Goal: Obtain resource: Obtain resource

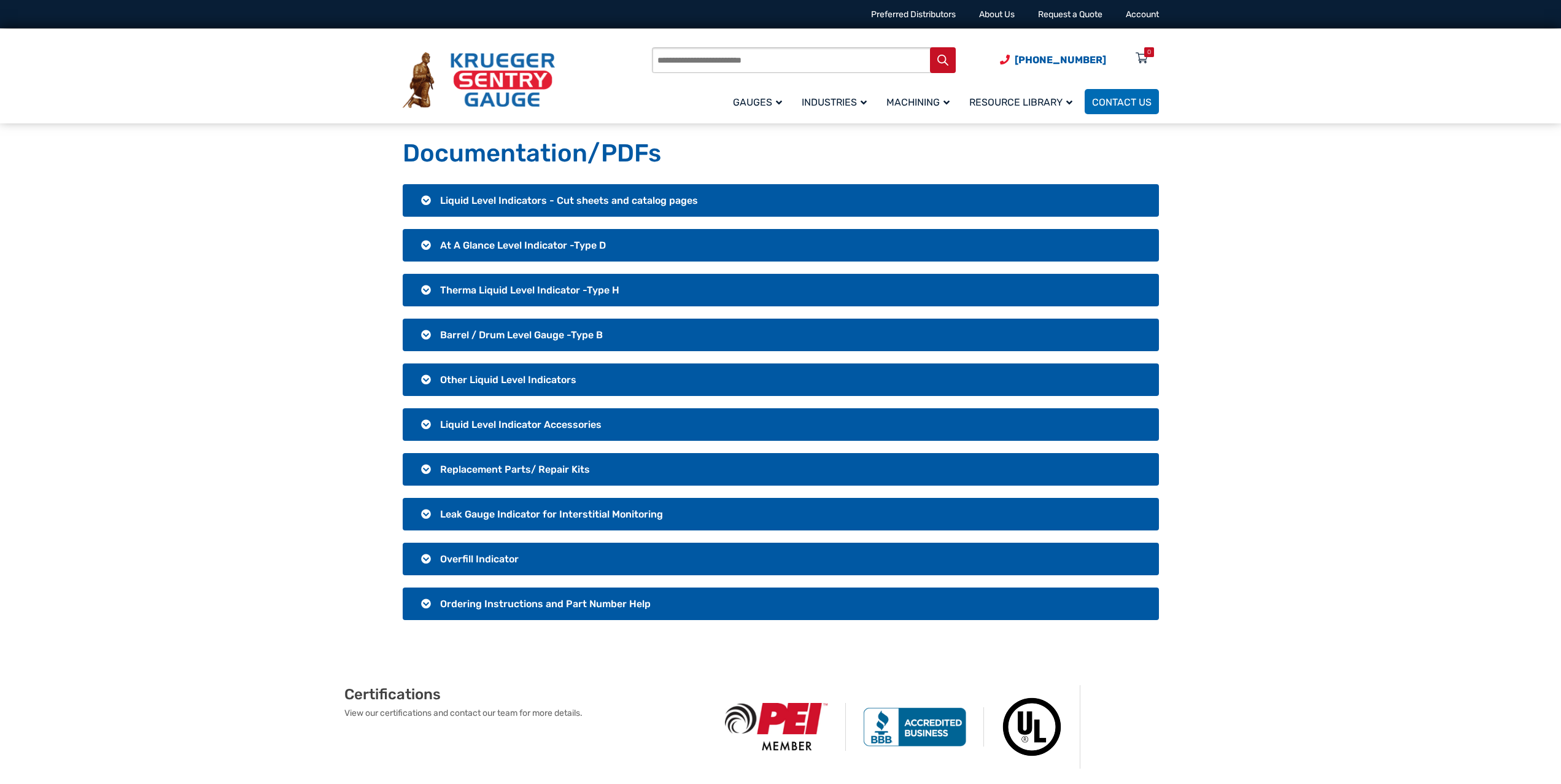
click at [522, 195] on span "Liquid Level Indicators - Cut sheets and catalog pages" at bounding box center [569, 200] width 258 height 11
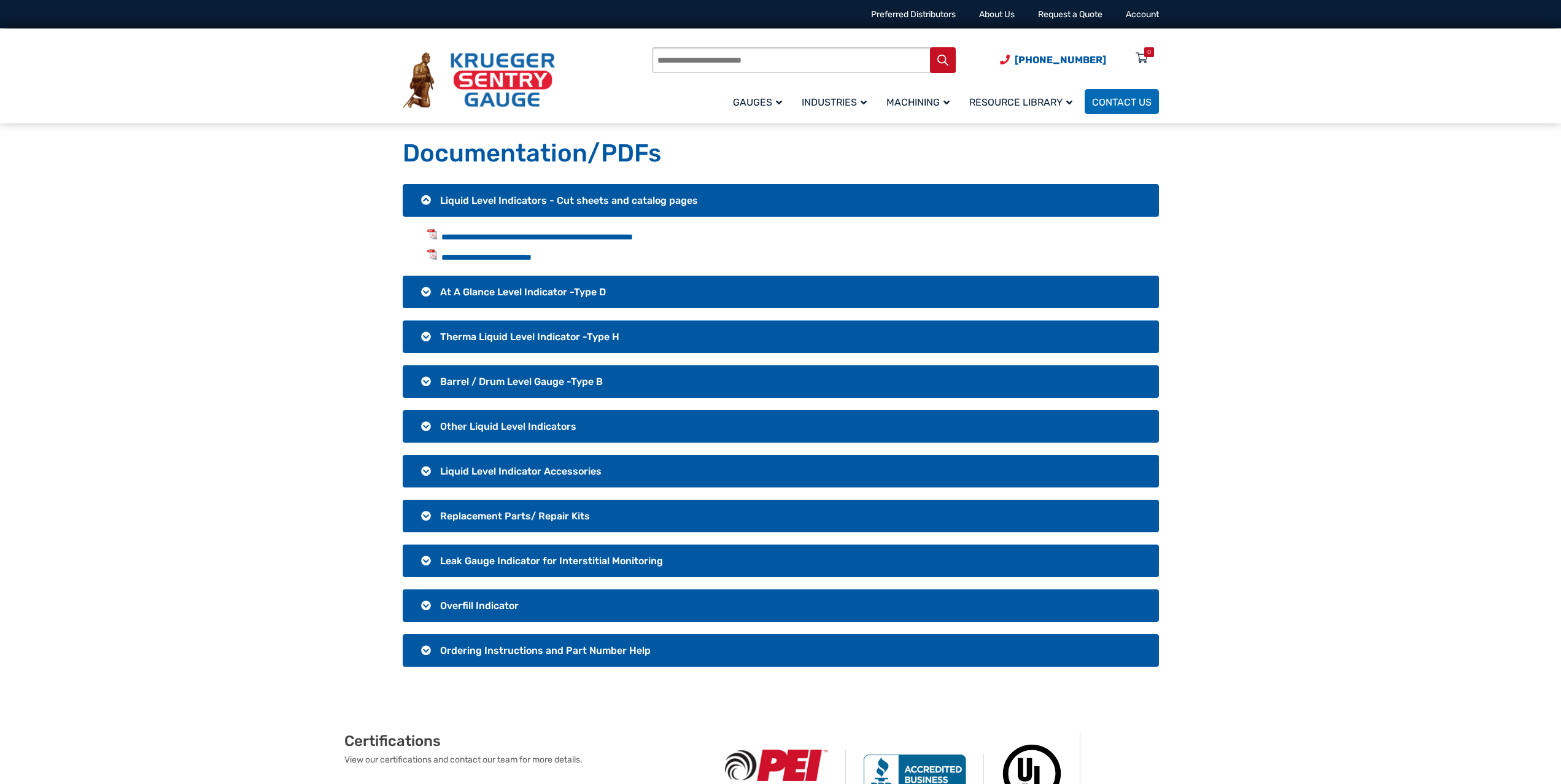
click at [505, 285] on h3 "At A Glance Level Indicator -Type D" at bounding box center [780, 292] width 756 height 33
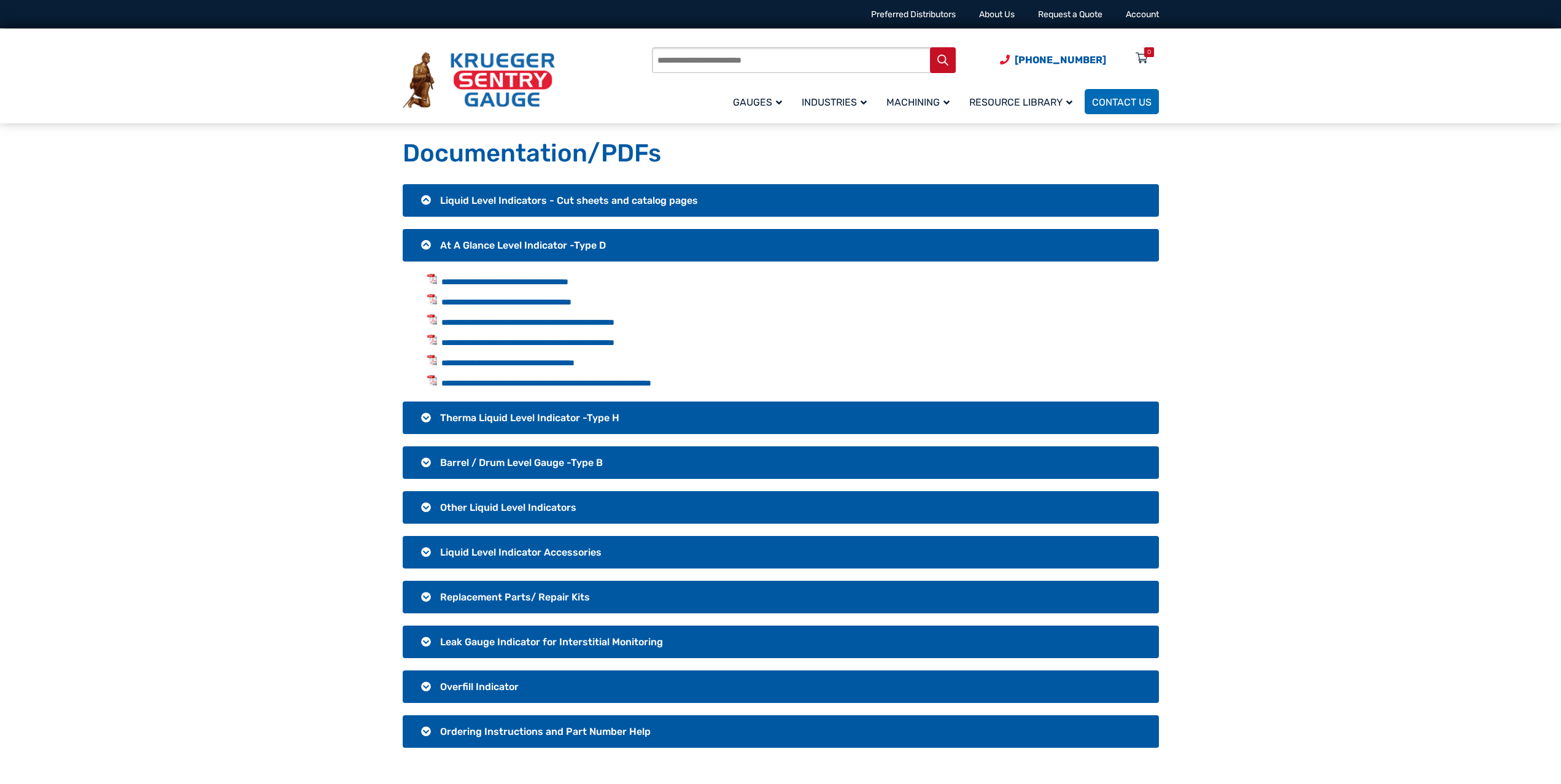
click at [517, 506] on span "Other Liquid Level Indicators" at bounding box center [508, 507] width 136 height 11
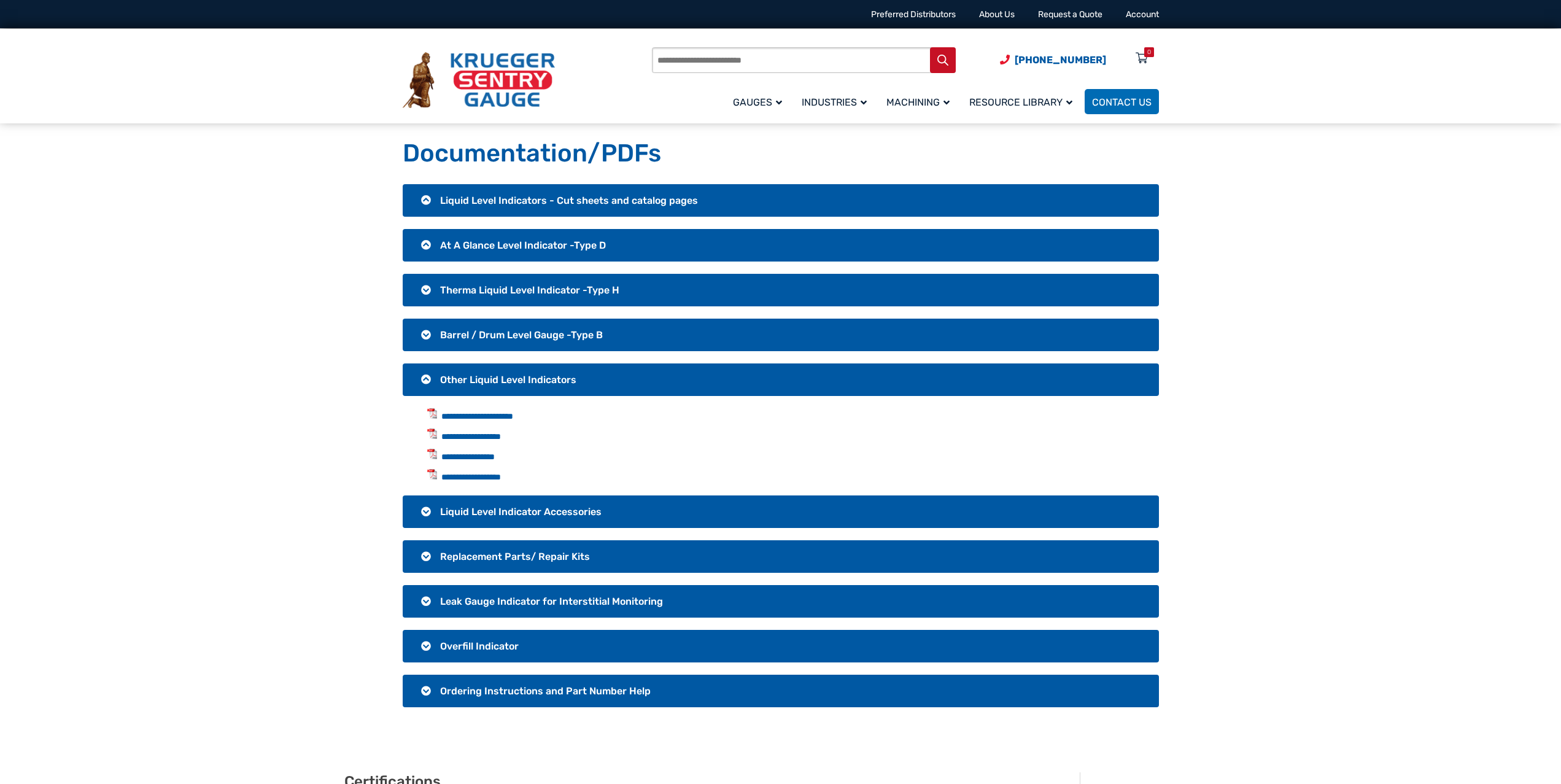
click at [511, 377] on span "Other Liquid Level Indicators" at bounding box center [508, 379] width 136 height 11
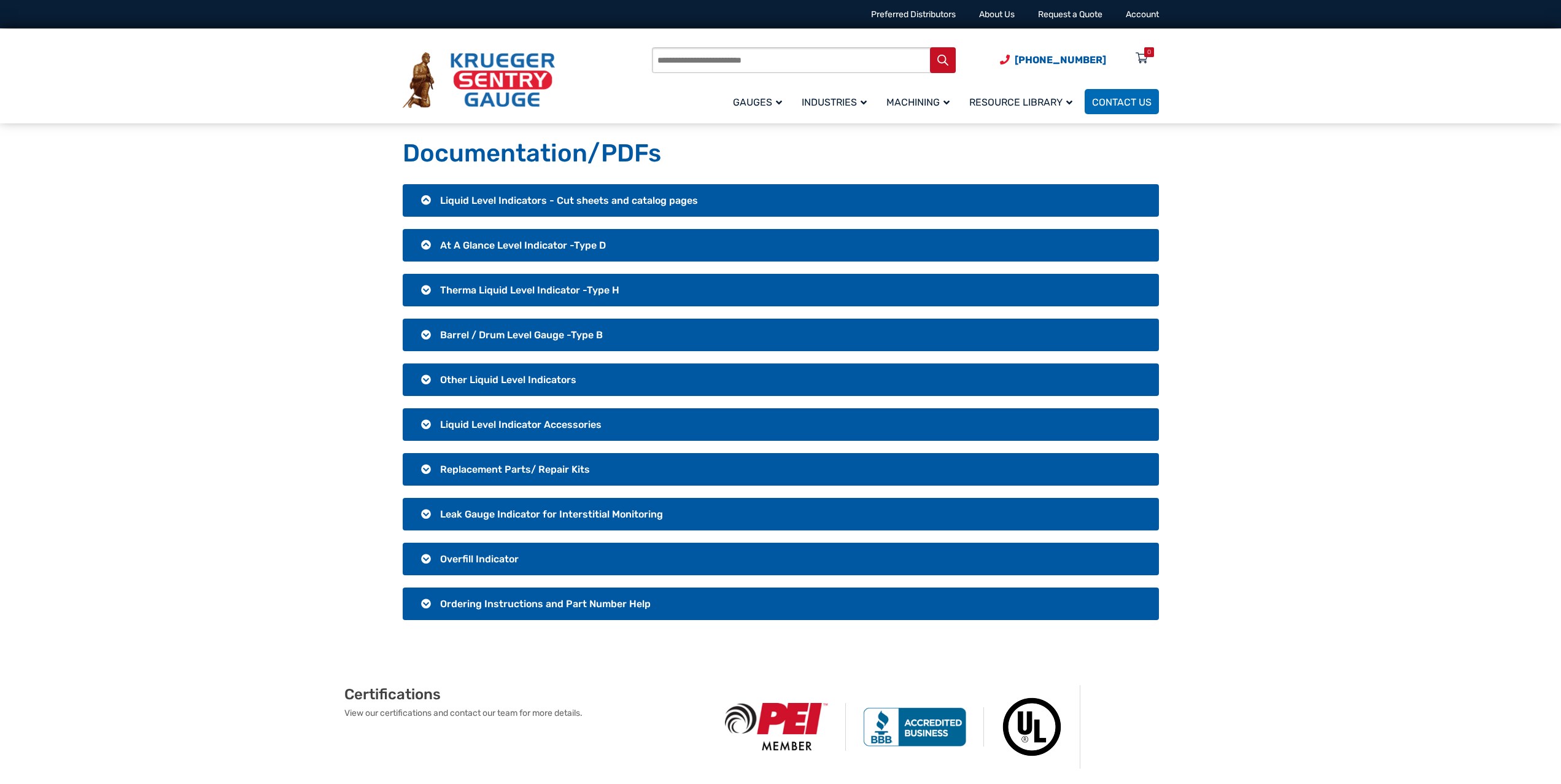
click at [515, 424] on span "Liquid Level Indicator Accessories" at bounding box center [520, 424] width 161 height 11
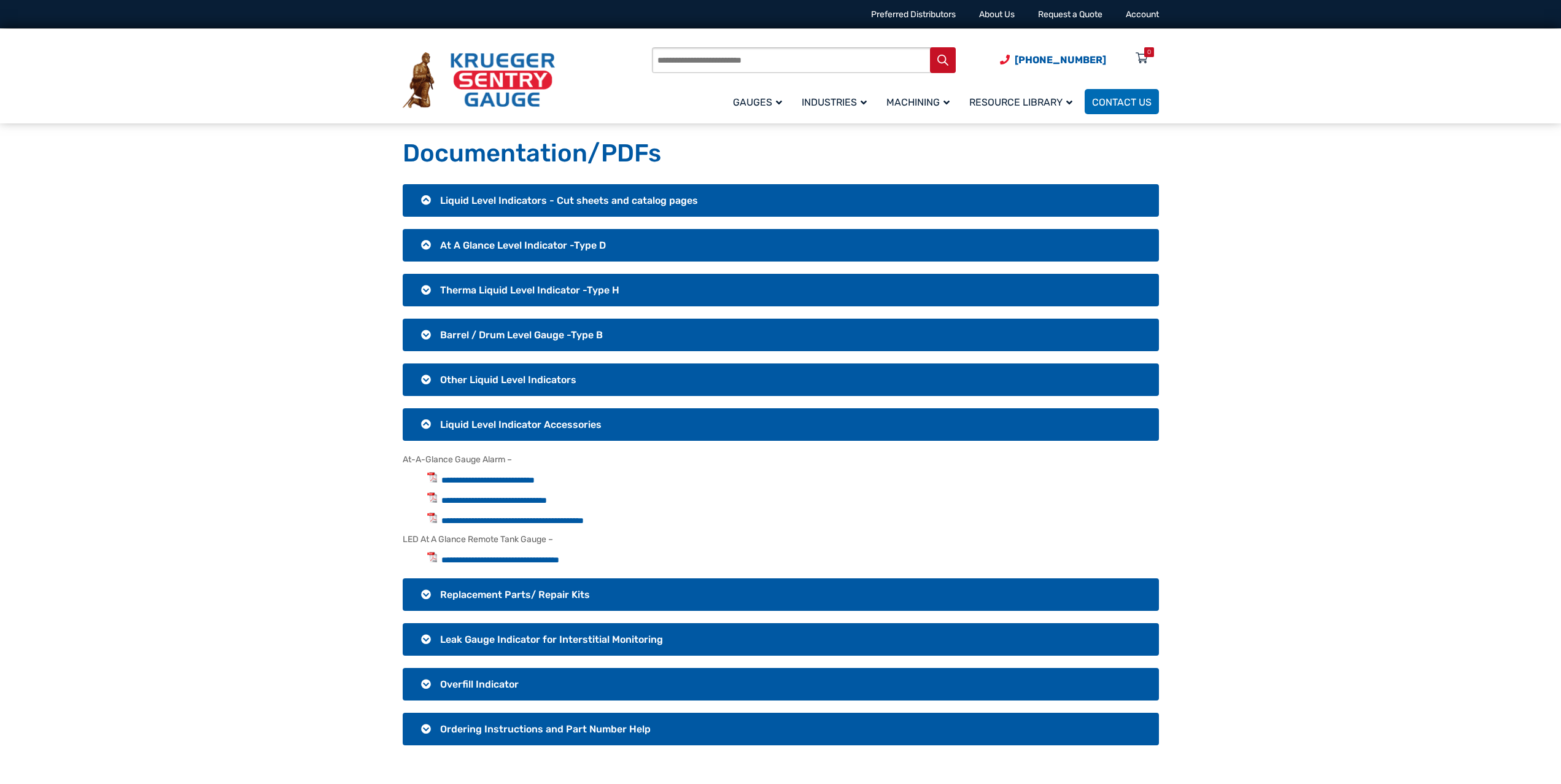
click at [515, 424] on span "Liquid Level Indicator Accessories" at bounding box center [520, 424] width 161 height 11
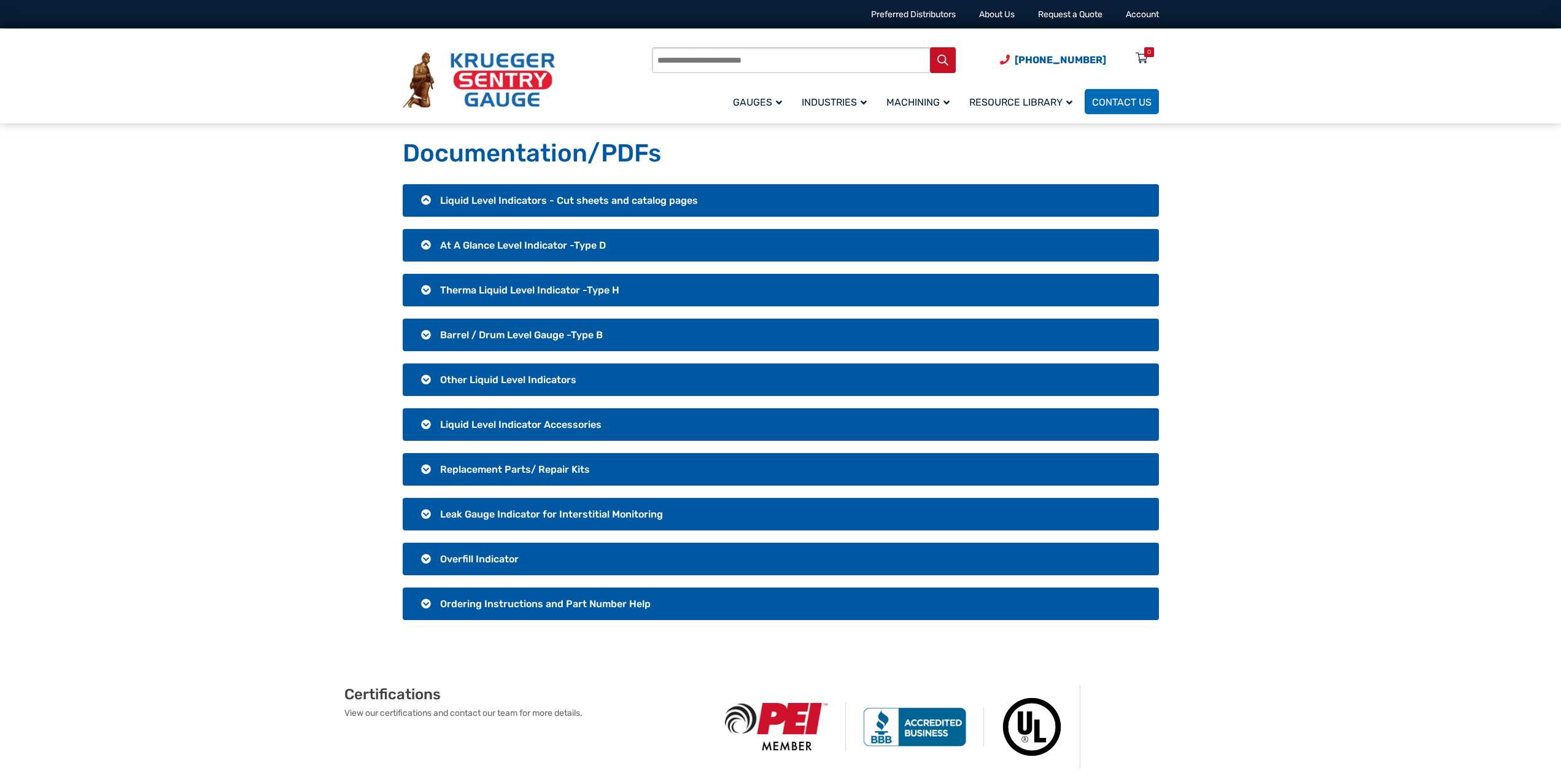
click at [500, 604] on span "Ordering Instructions and Part Number Help" at bounding box center [545, 604] width 210 height 11
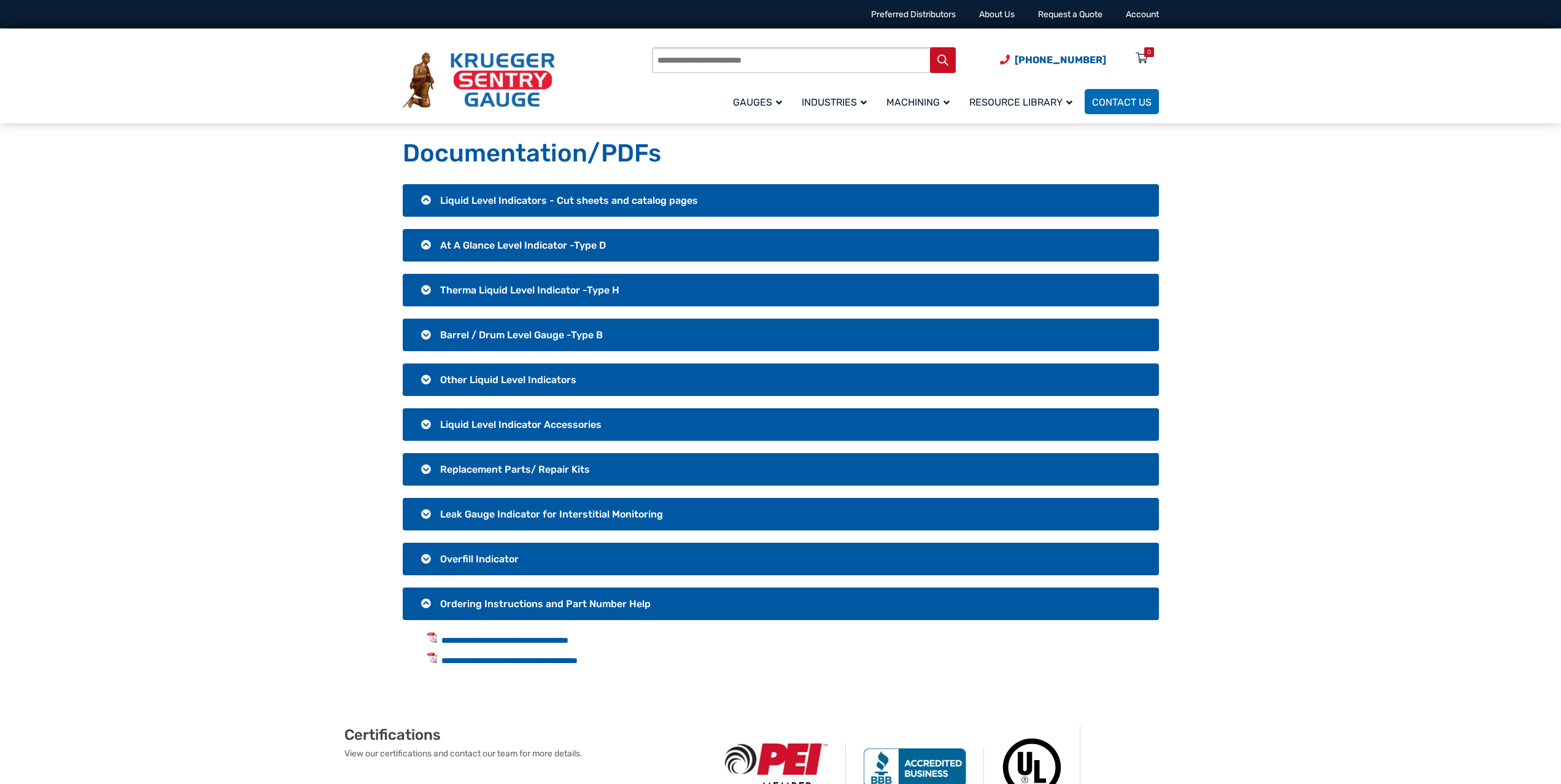
click at [500, 604] on span "Ordering Instructions and Part Number Help" at bounding box center [545, 604] width 210 height 11
